Goal: Find specific page/section: Find specific page/section

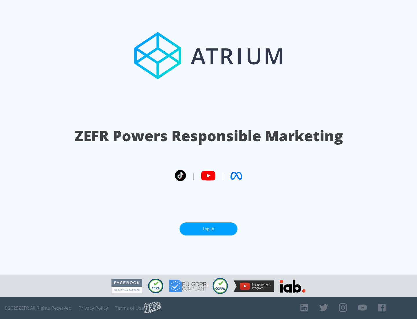
click at [208, 228] on link "Log In" at bounding box center [209, 228] width 58 height 13
